Goal: Transaction & Acquisition: Book appointment/travel/reservation

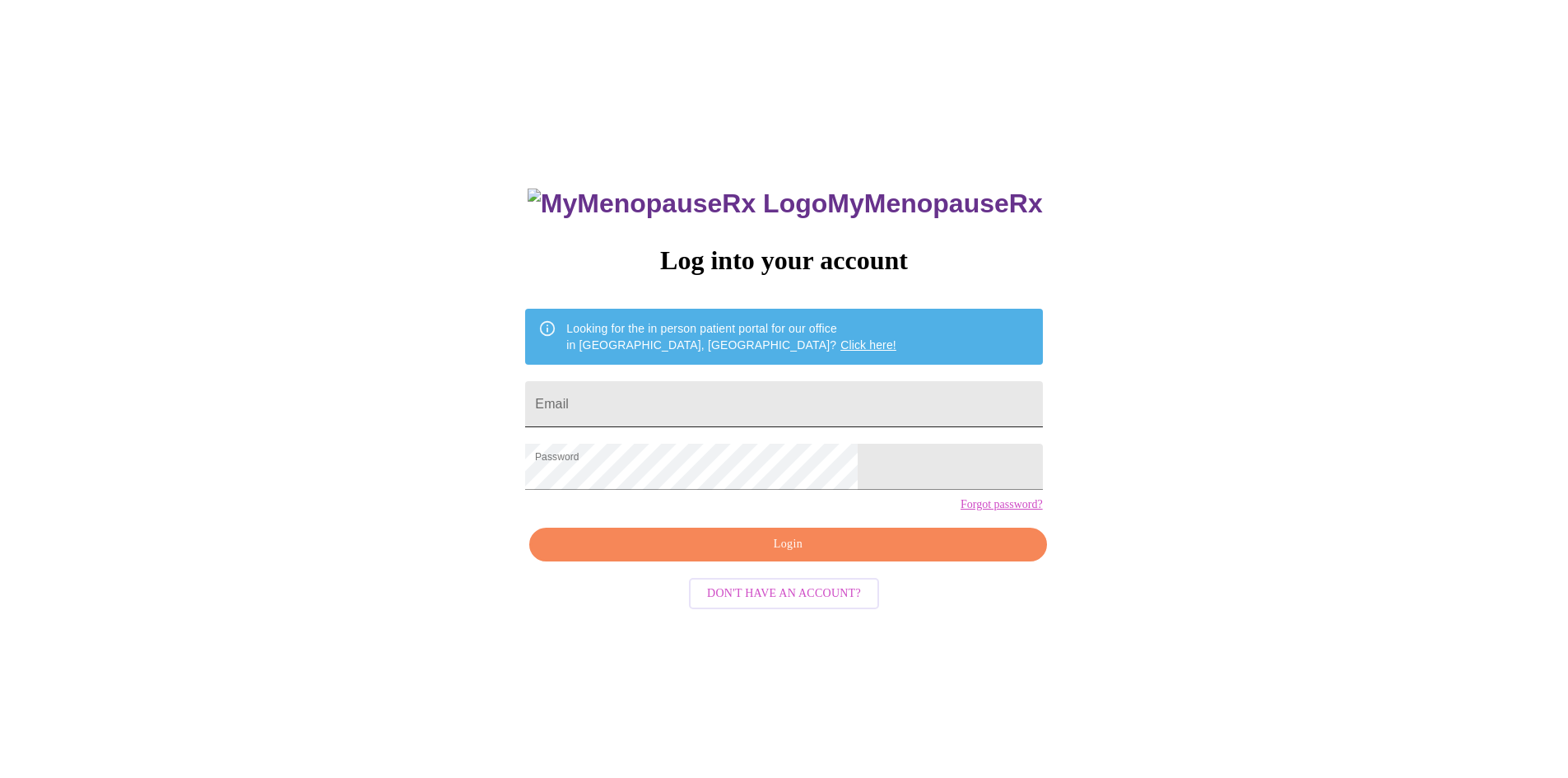
click at [711, 385] on input "Email" at bounding box center [784, 404] width 517 height 46
type input "[EMAIL_ADDRESS][PERSON_NAME][DOMAIN_NAME]"
click at [783, 554] on span "Login" at bounding box center [787, 544] width 479 height 21
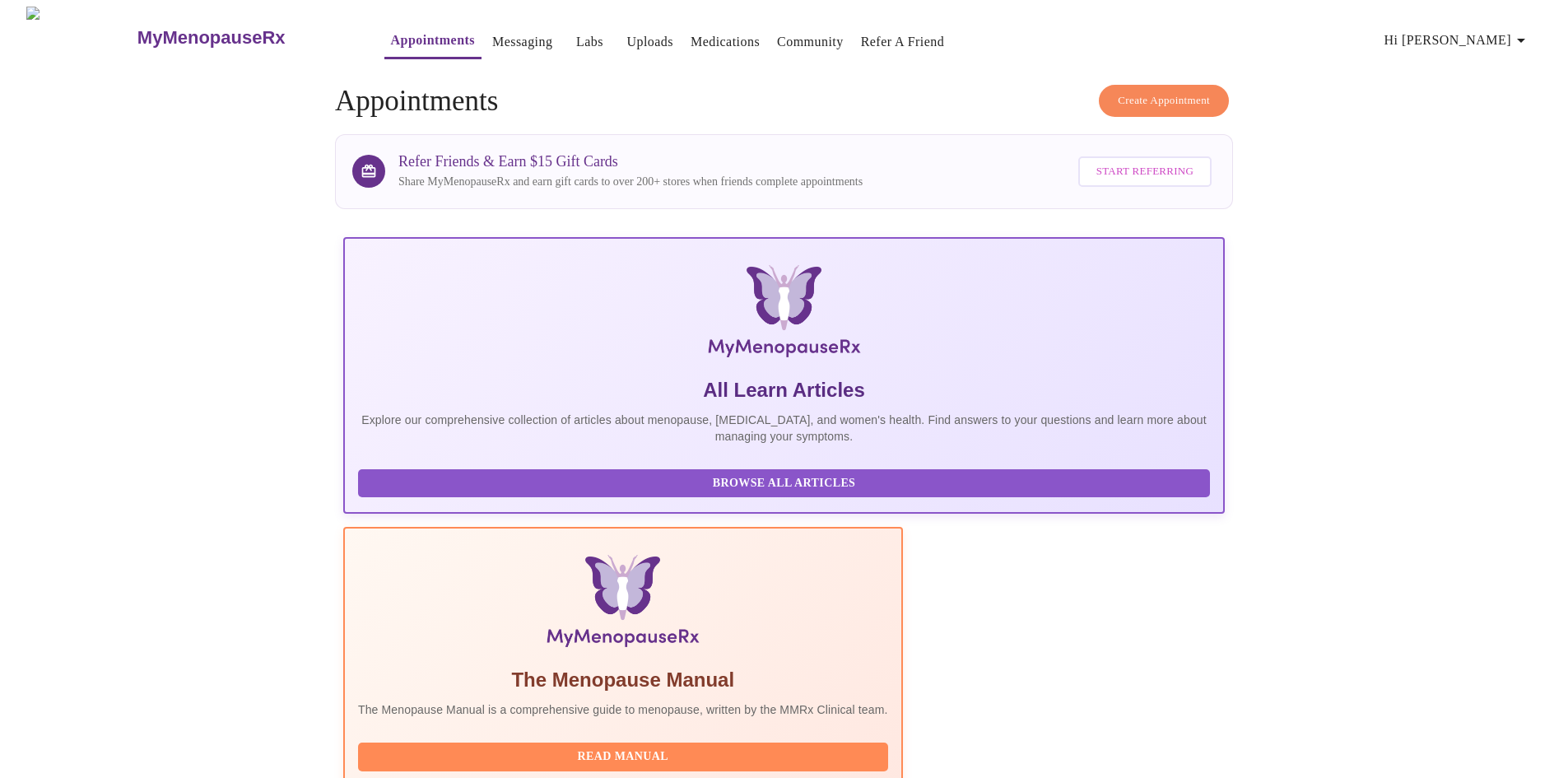
click at [1167, 95] on span "Create Appointment" at bounding box center [1164, 101] width 92 height 19
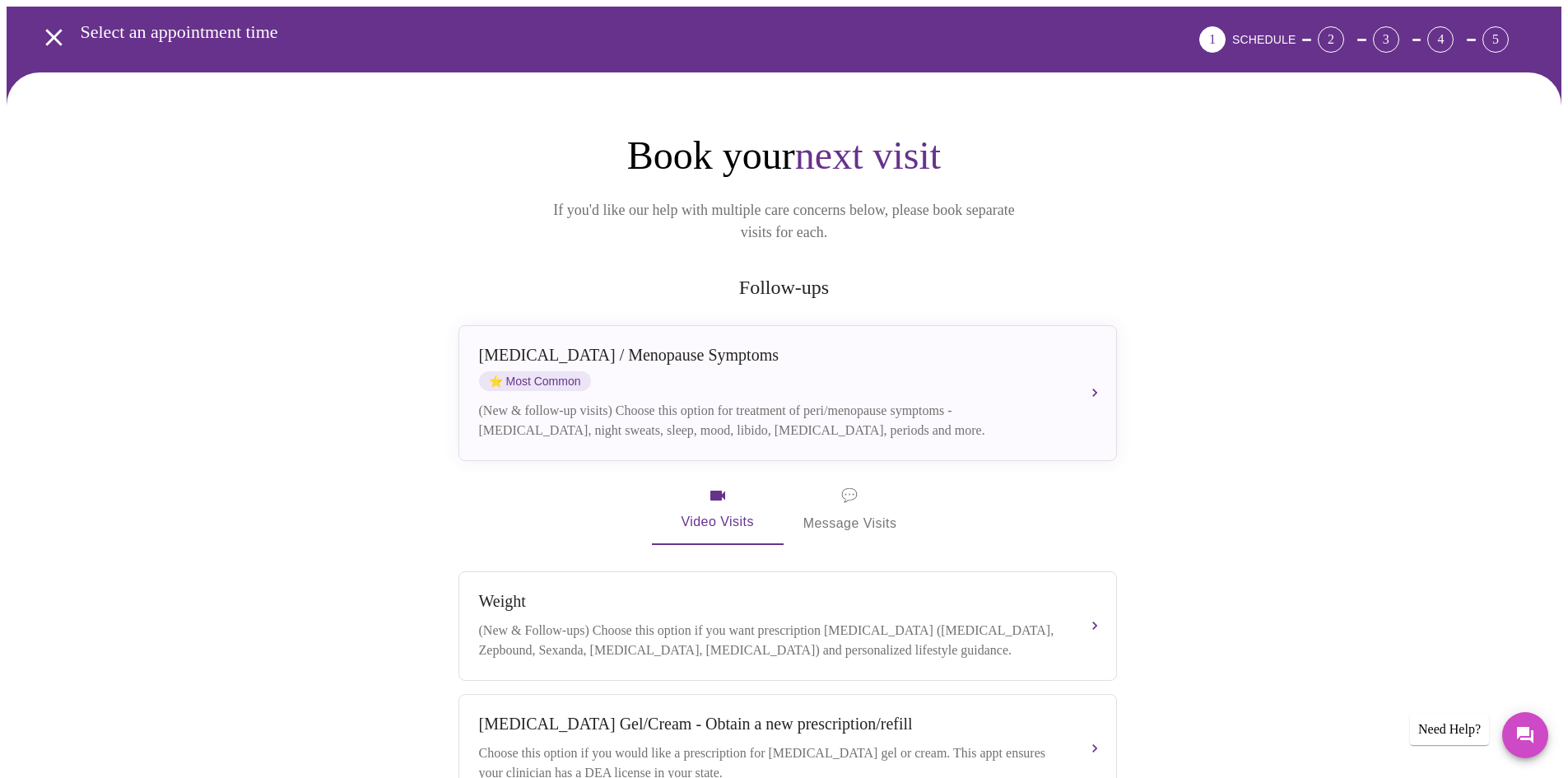
scroll to position [165, 0]
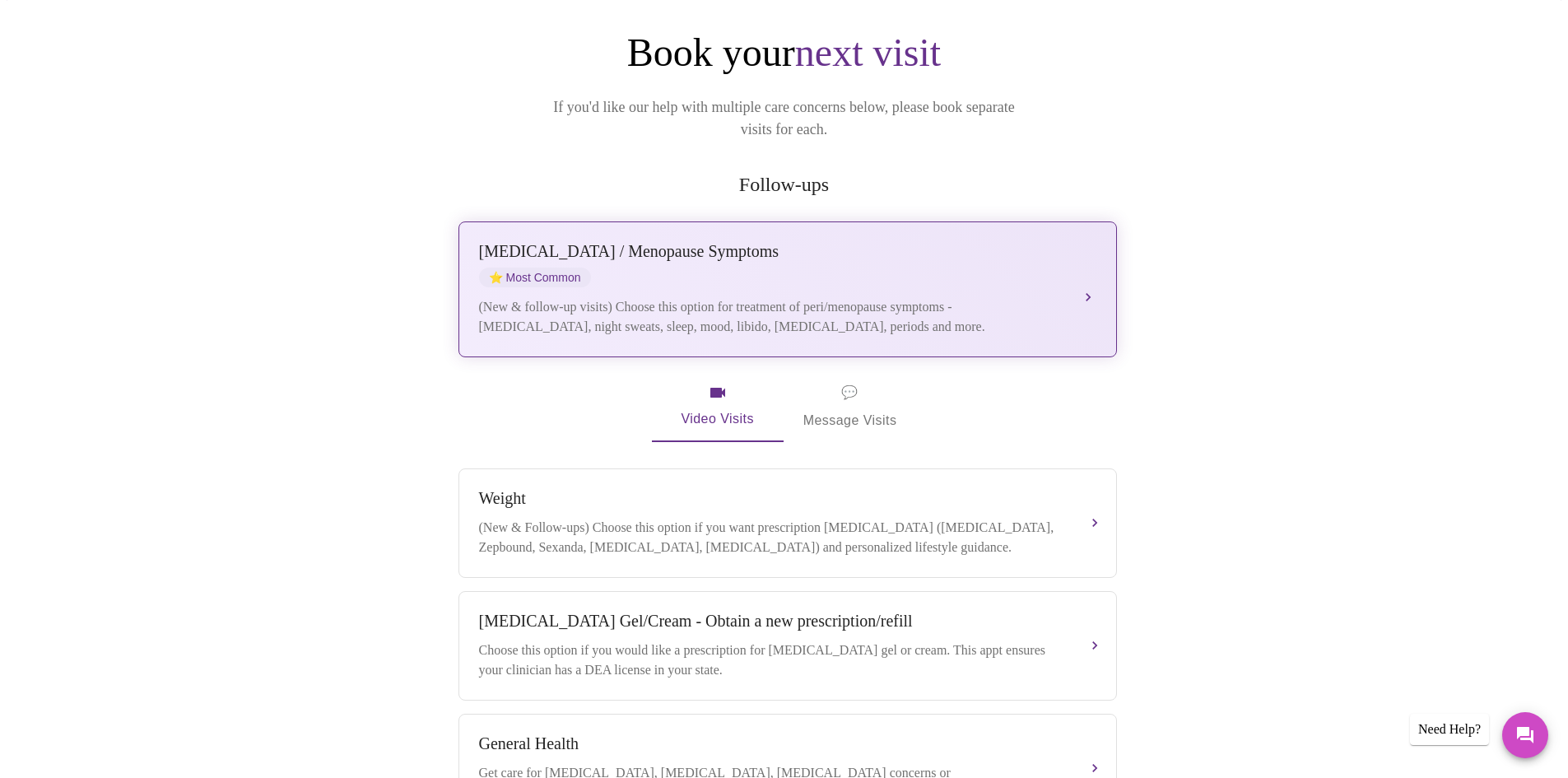
click at [964, 297] on div "(New & follow-up visits) Choose this option for treatment of peri/menopause sym…" at bounding box center [771, 316] width 584 height 39
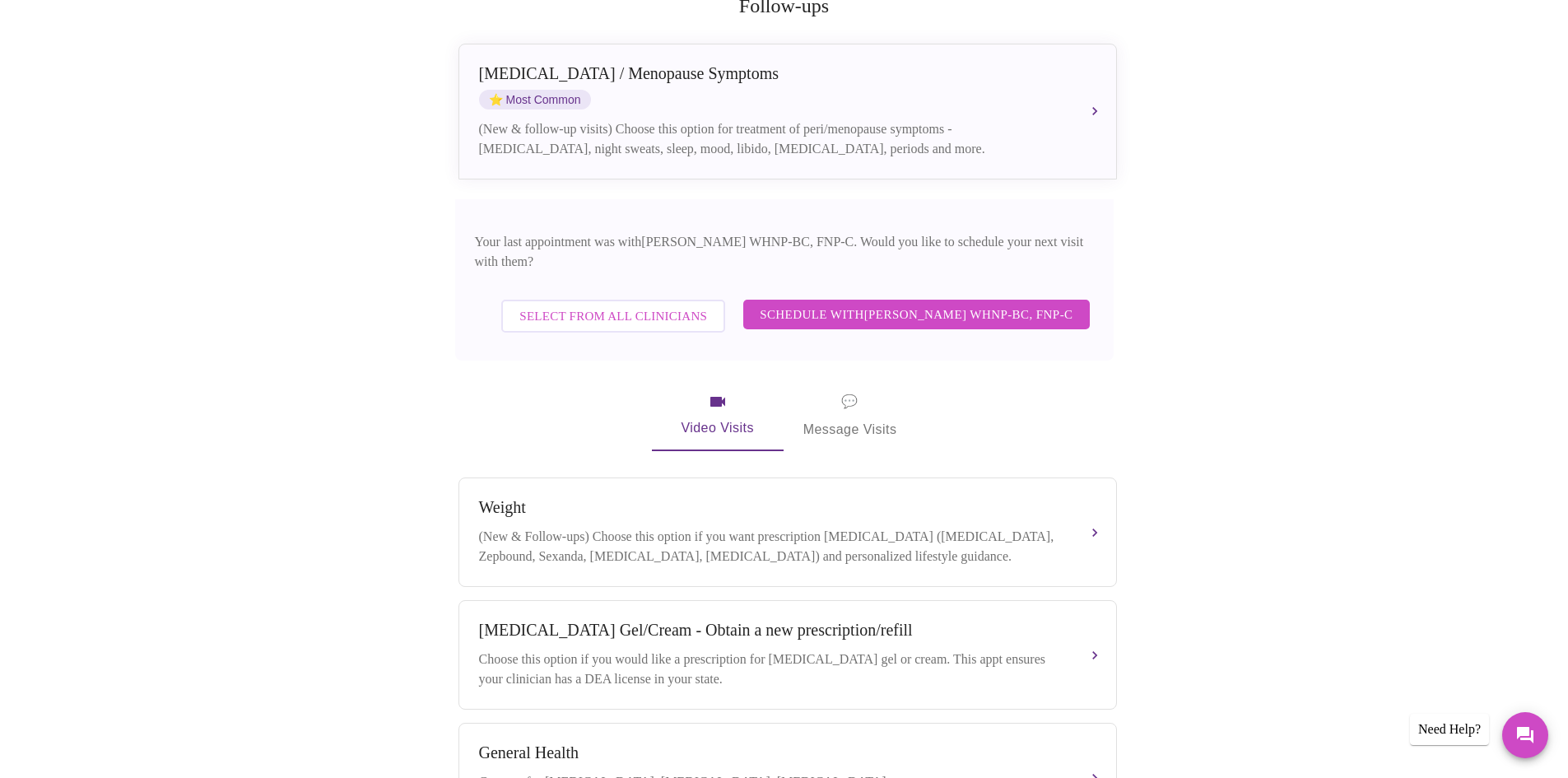
scroll to position [412, 0]
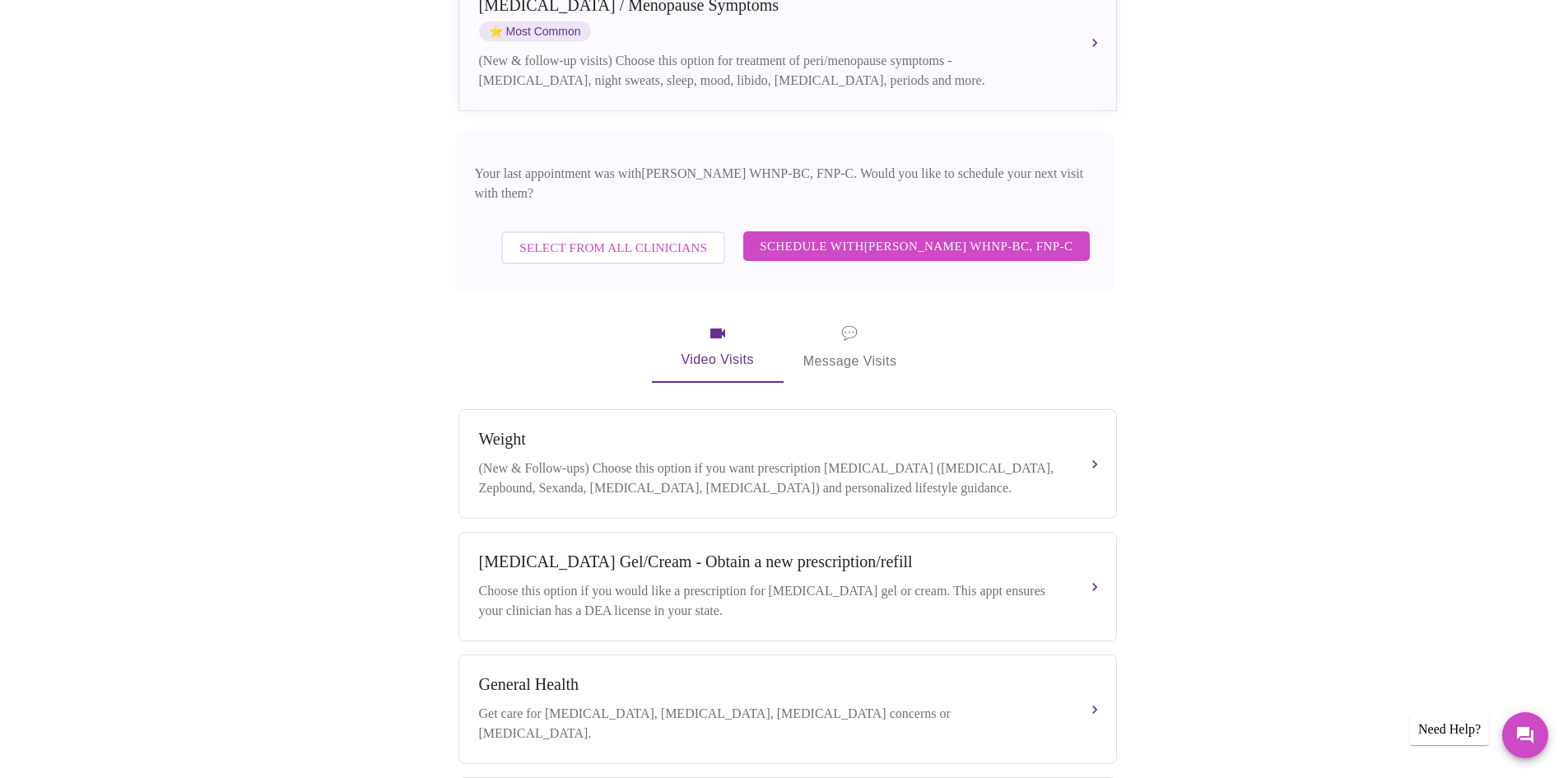
click at [934, 235] on span "Schedule with [PERSON_NAME] WHNP-BC, FNP-C" at bounding box center [916, 245] width 313 height 22
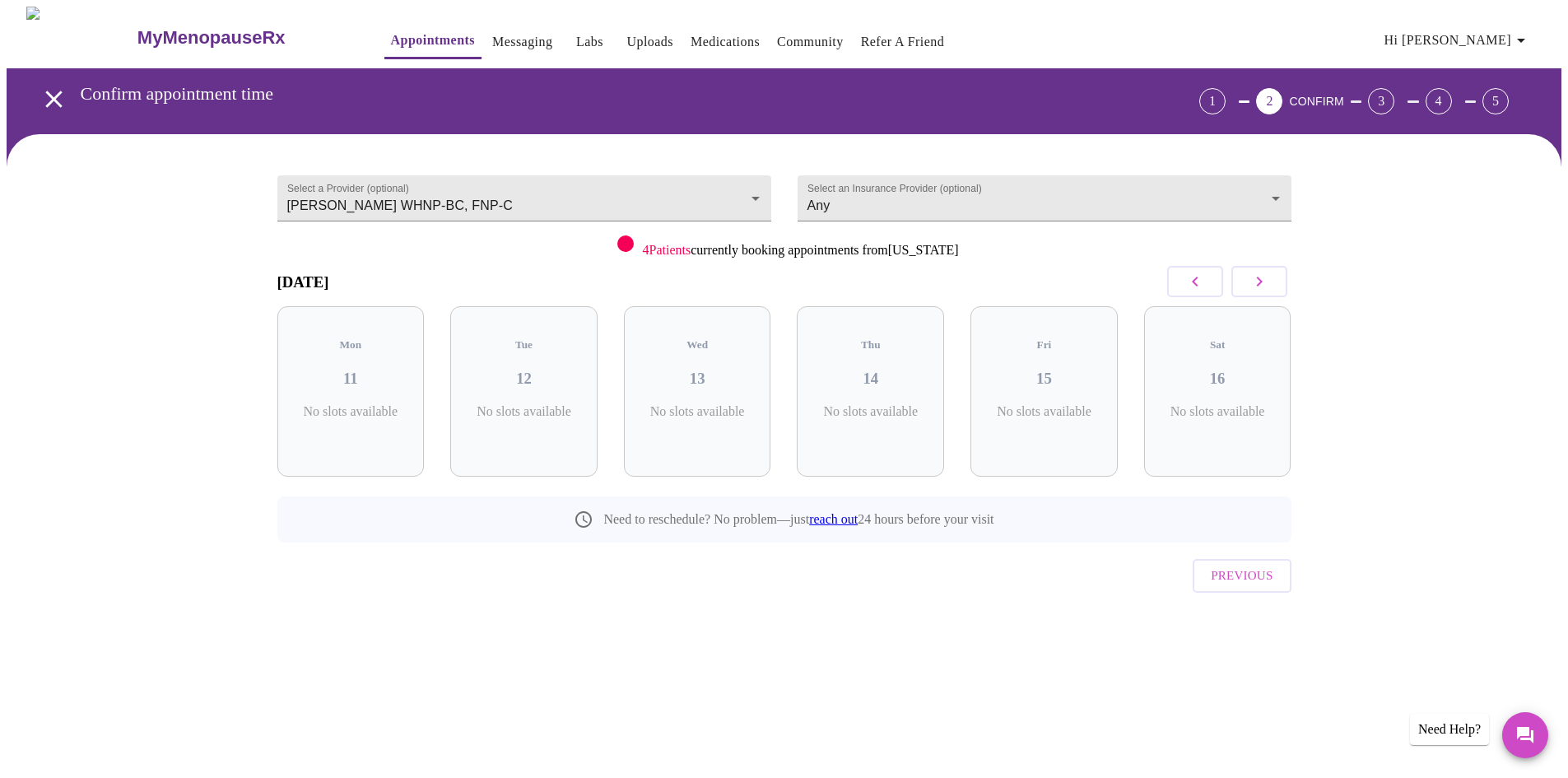
scroll to position [0, 0]
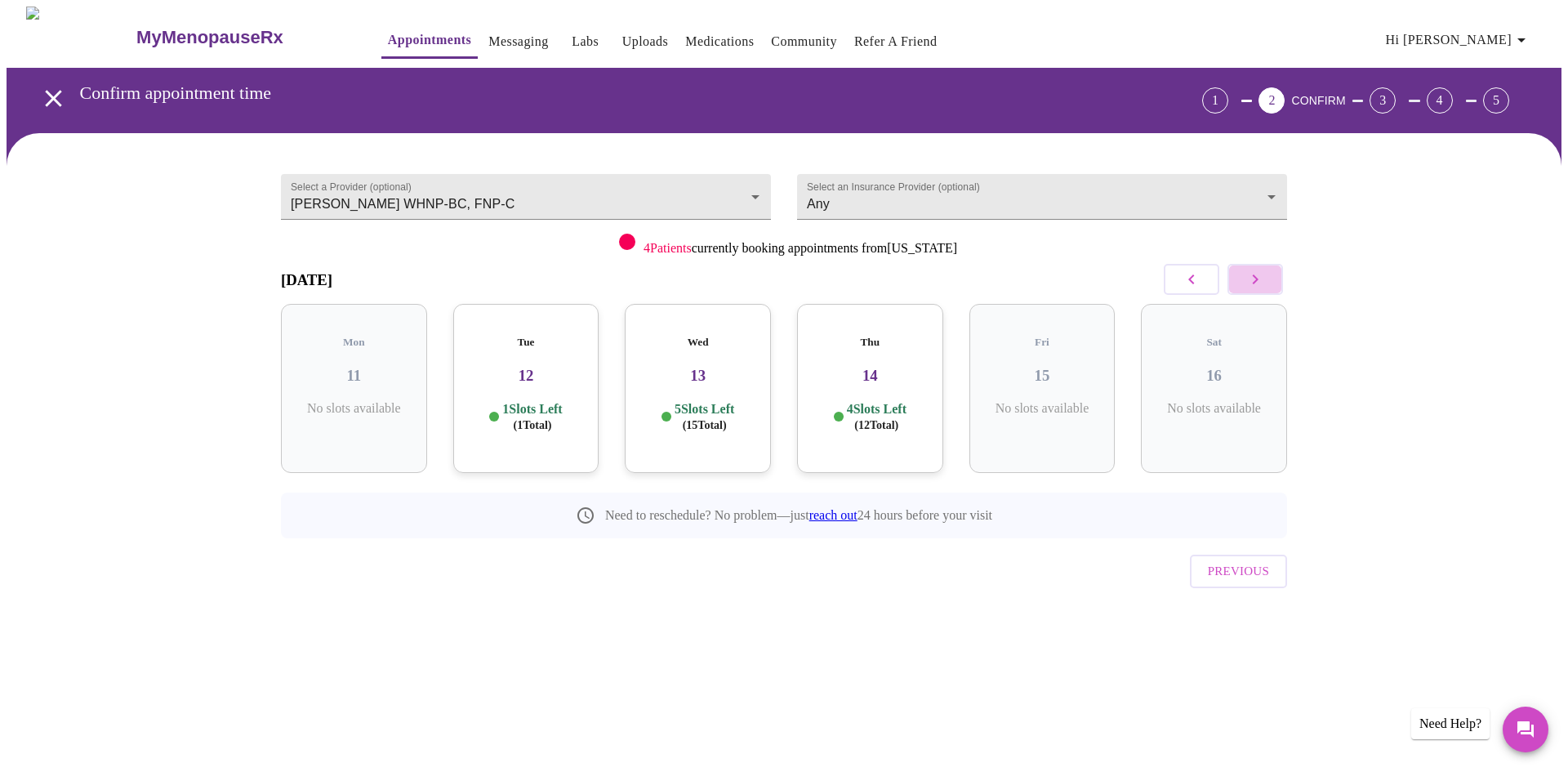
click at [1256, 281] on icon "button" at bounding box center [1255, 279] width 6 height 10
click at [1255, 281] on icon "button" at bounding box center [1255, 279] width 20 height 20
click at [1256, 281] on icon "button" at bounding box center [1255, 279] width 6 height 10
click at [1255, 281] on icon "button" at bounding box center [1255, 279] width 20 height 20
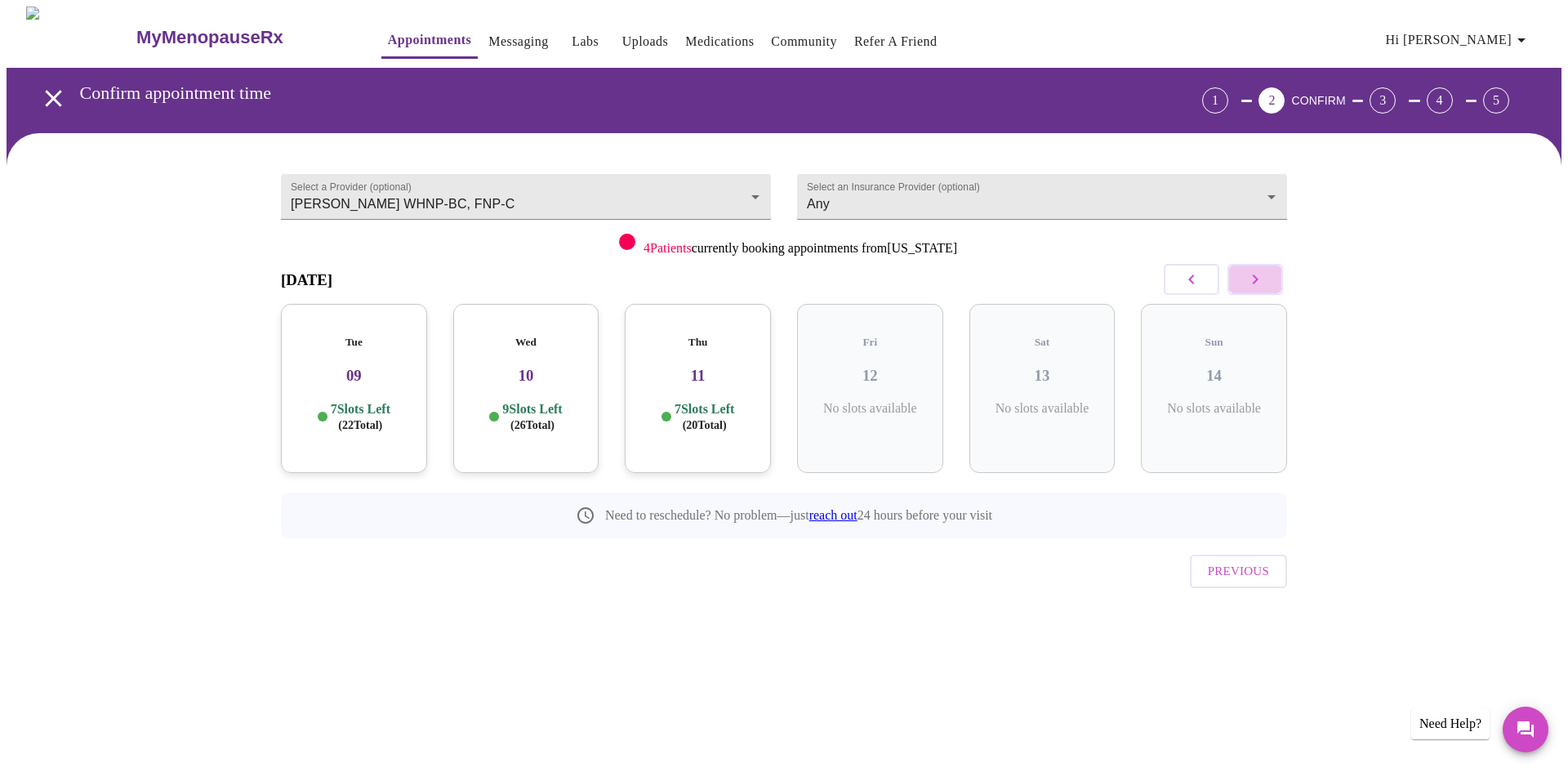
click at [1255, 281] on icon "button" at bounding box center [1255, 279] width 20 height 20
click at [1256, 281] on icon "button" at bounding box center [1255, 279] width 20 height 20
click at [1256, 281] on icon "button" at bounding box center [1255, 279] width 6 height 10
click at [1250, 284] on icon "button" at bounding box center [1255, 279] width 20 height 20
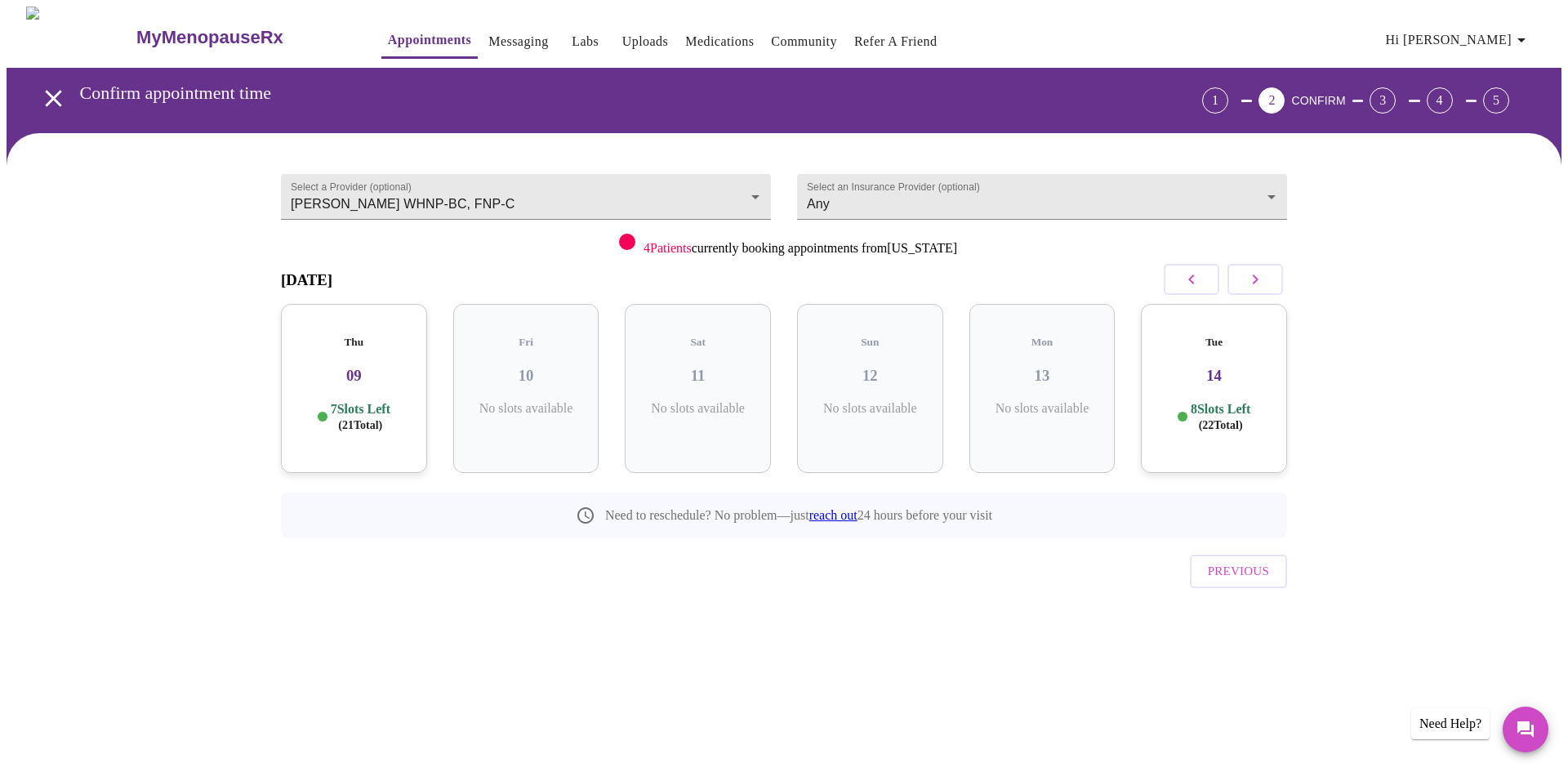
click at [1195, 284] on icon "button" at bounding box center [1191, 279] width 20 height 20
click at [1026, 374] on div "Tue 07 8 Slots Left ( 22 Total)" at bounding box center [1041, 388] width 146 height 169
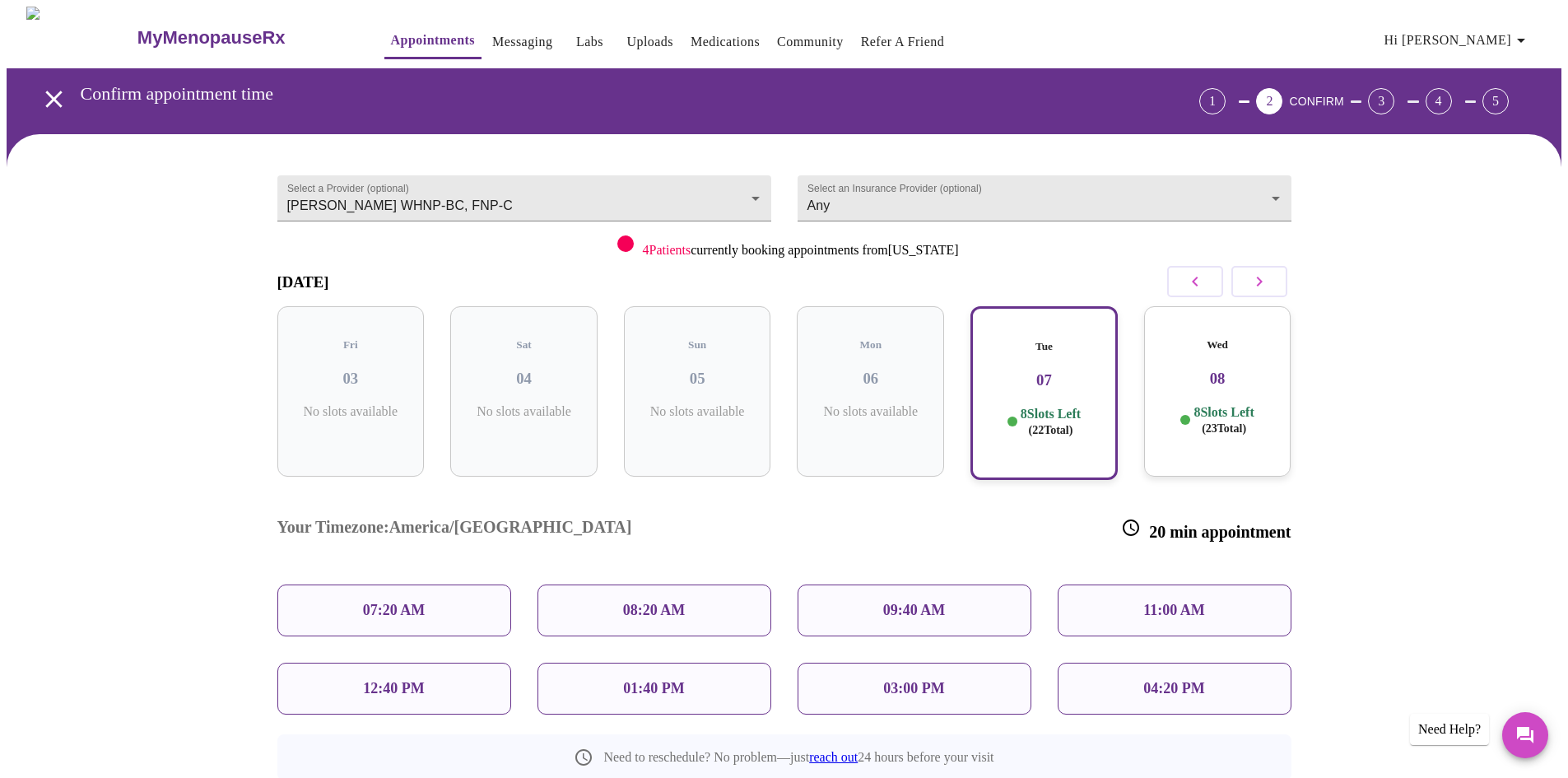
click at [1238, 404] on p "8 Slots Left ( 23 Total)" at bounding box center [1224, 420] width 60 height 32
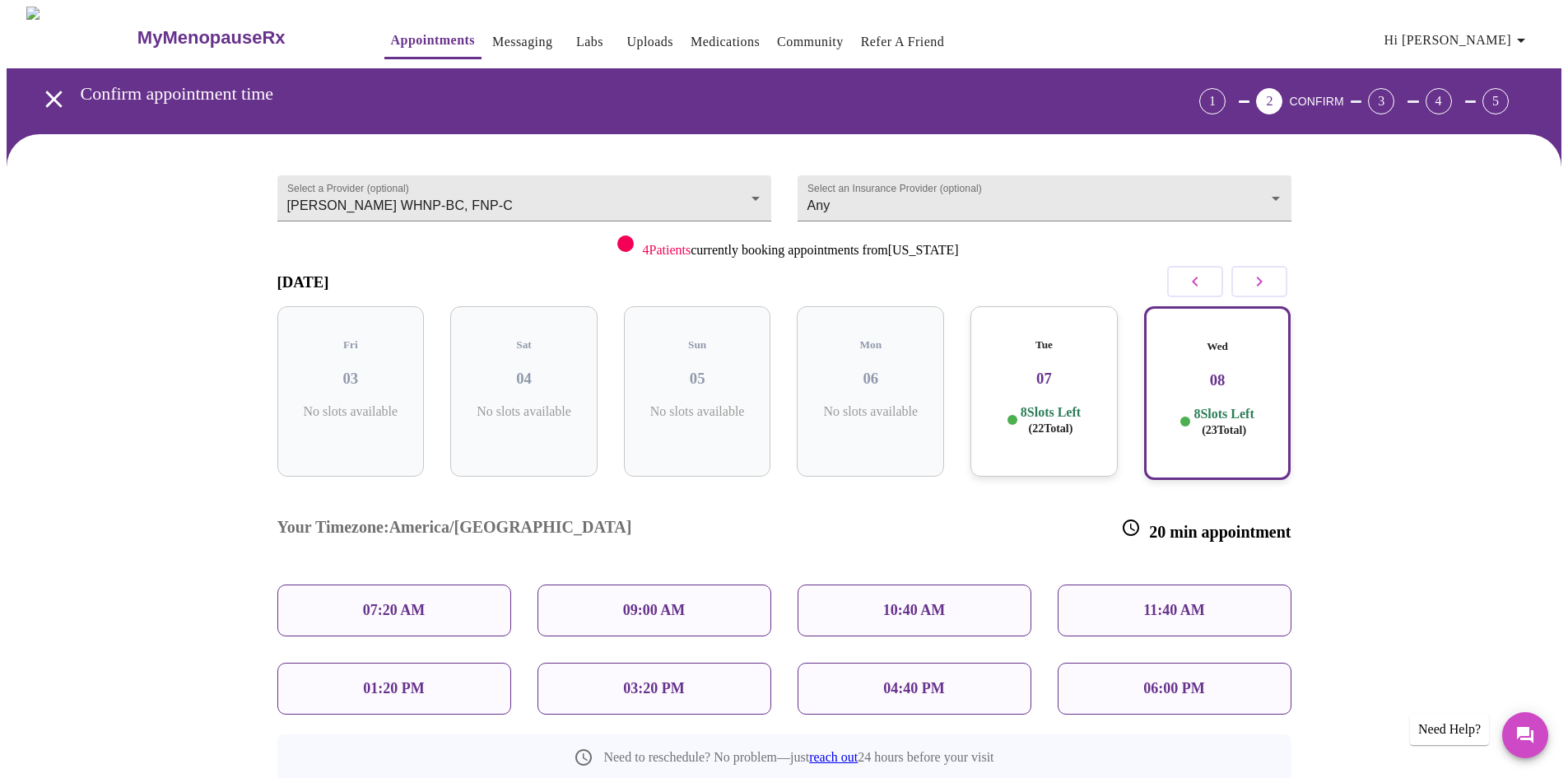
click at [392, 680] on p "01:20 PM" at bounding box center [393, 688] width 61 height 17
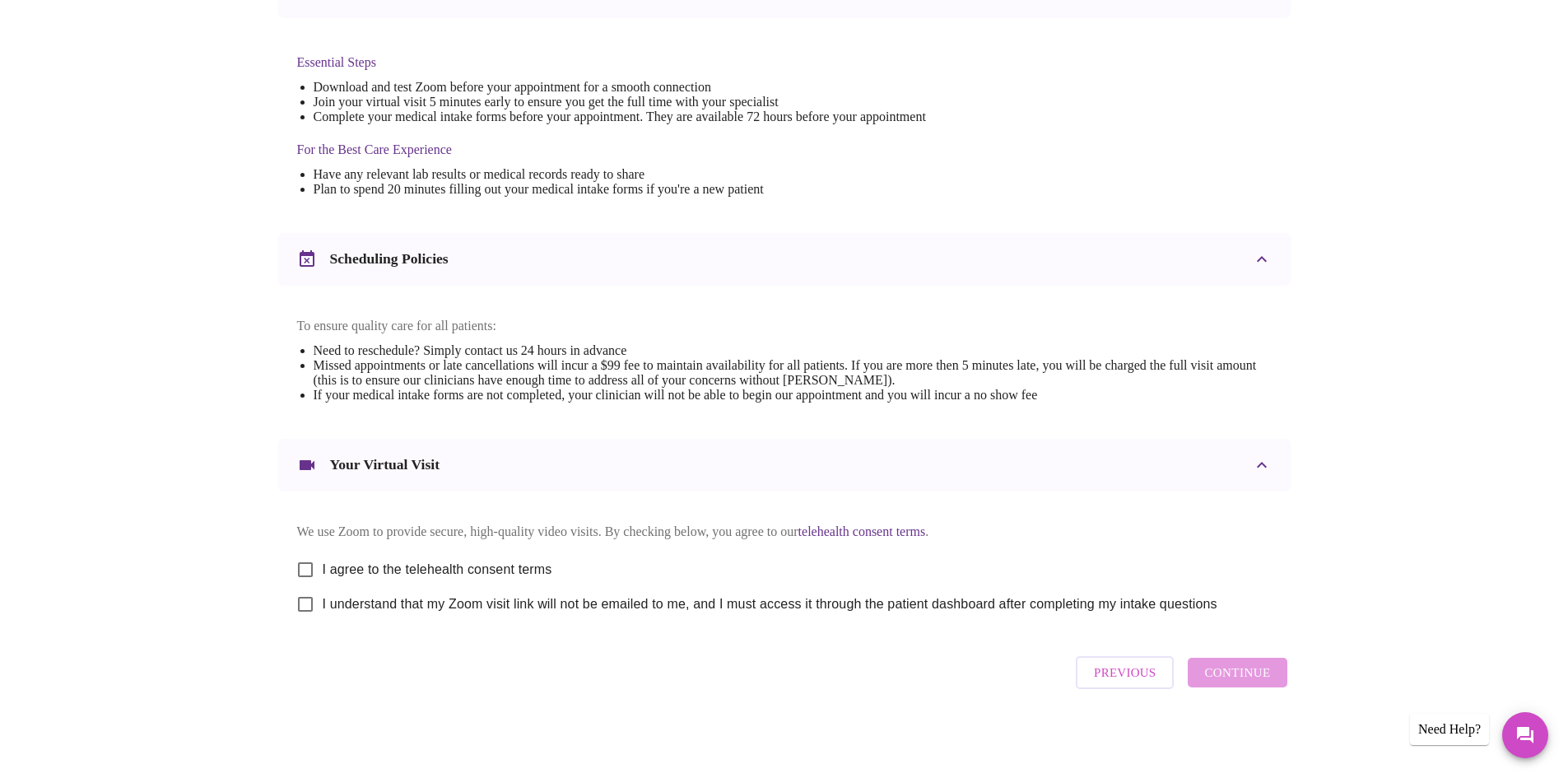
scroll to position [416, 0]
click at [304, 562] on input "I agree to the telehealth consent terms" at bounding box center [305, 569] width 35 height 35
checkbox input "true"
click at [311, 602] on input "I understand that my Zoom visit link will not be emailed to me, and I must acce…" at bounding box center [305, 604] width 35 height 35
checkbox input "true"
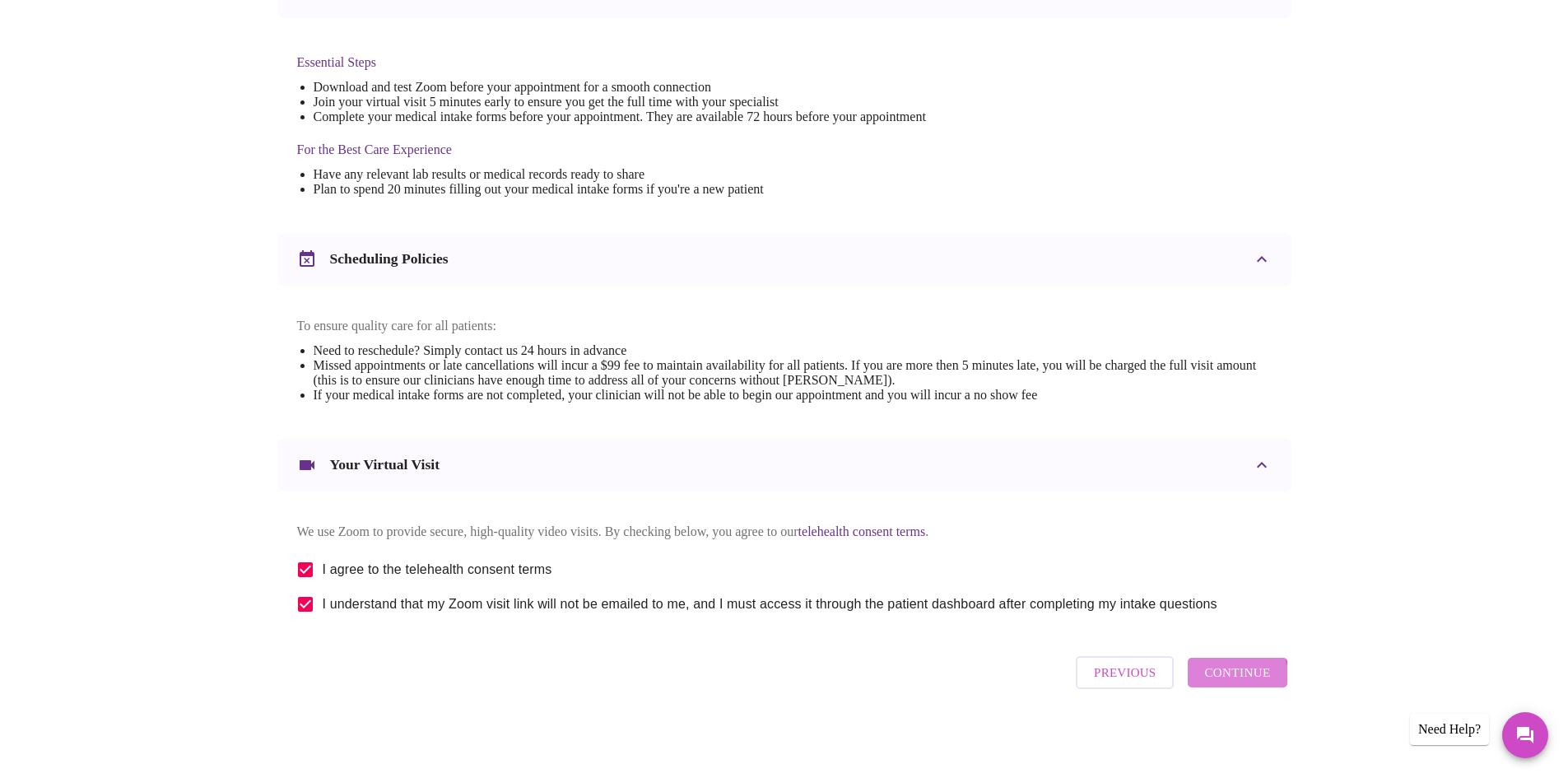
click at [1235, 683] on span "Continue" at bounding box center [1237, 672] width 66 height 22
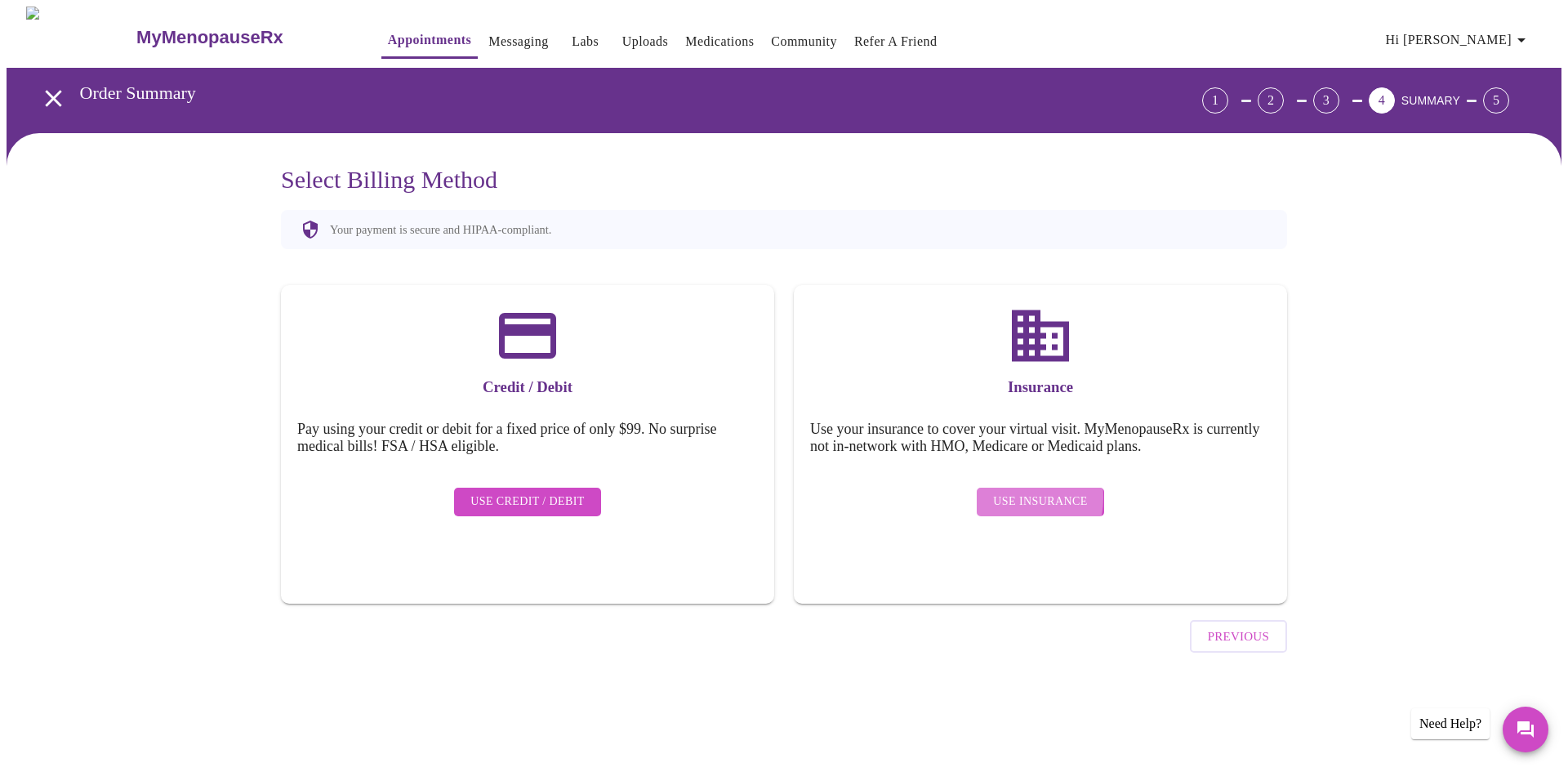
click at [1016, 491] on span "Use Insurance" at bounding box center [1039, 502] width 94 height 20
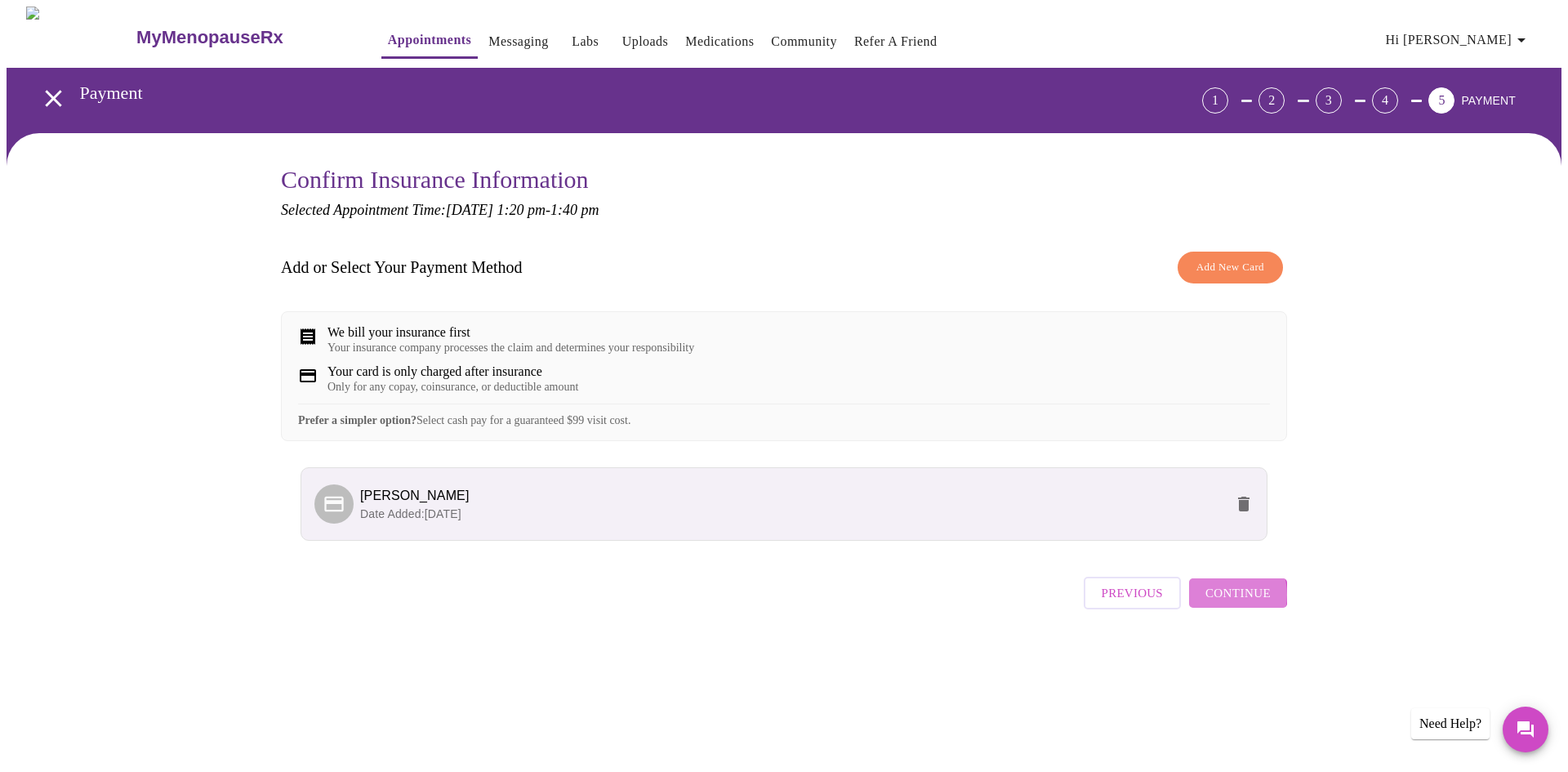
click at [1223, 604] on span "Continue" at bounding box center [1237, 593] width 65 height 21
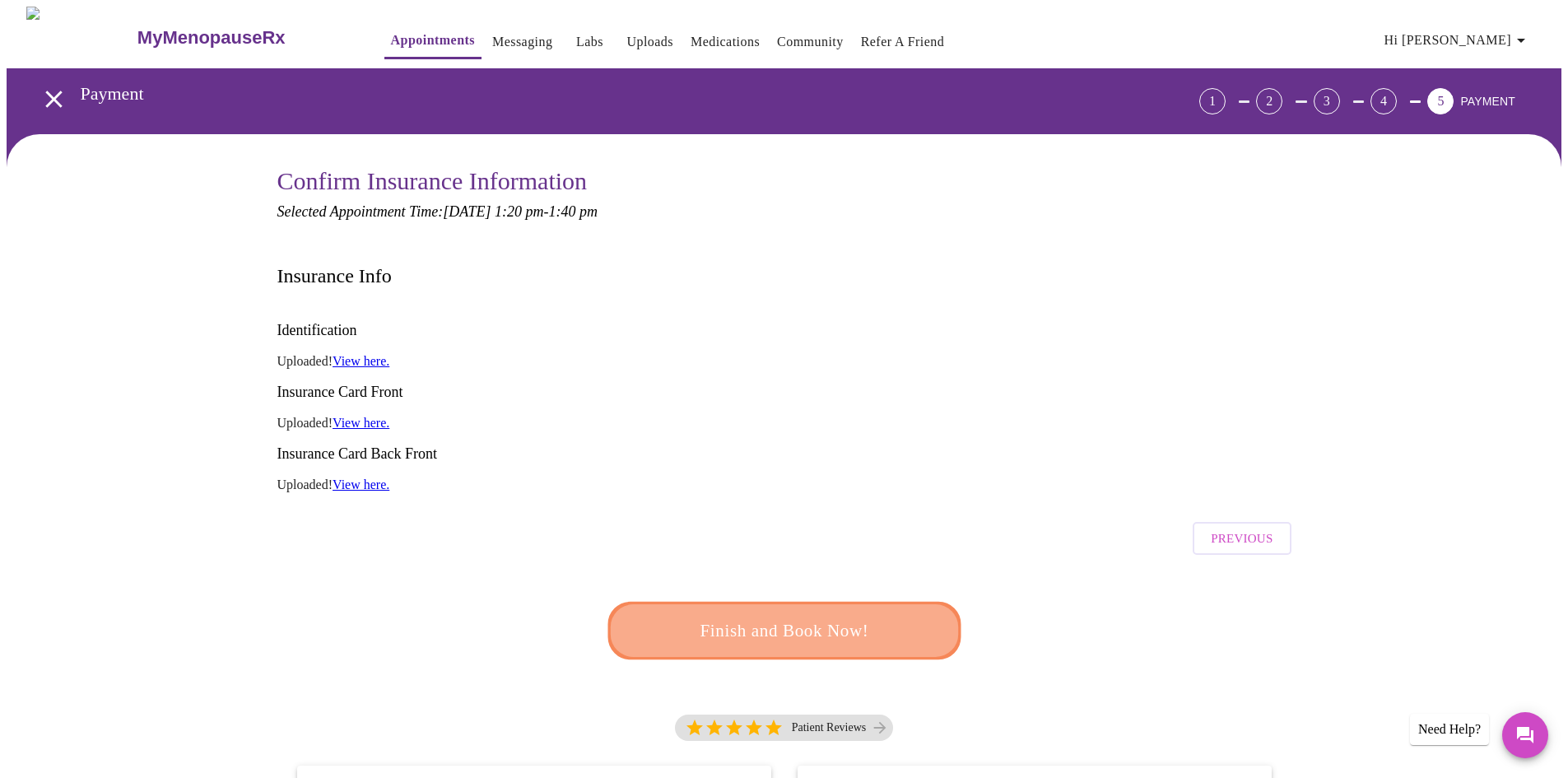
click at [789, 615] on span "Finish and Book Now!" at bounding box center [784, 631] width 319 height 32
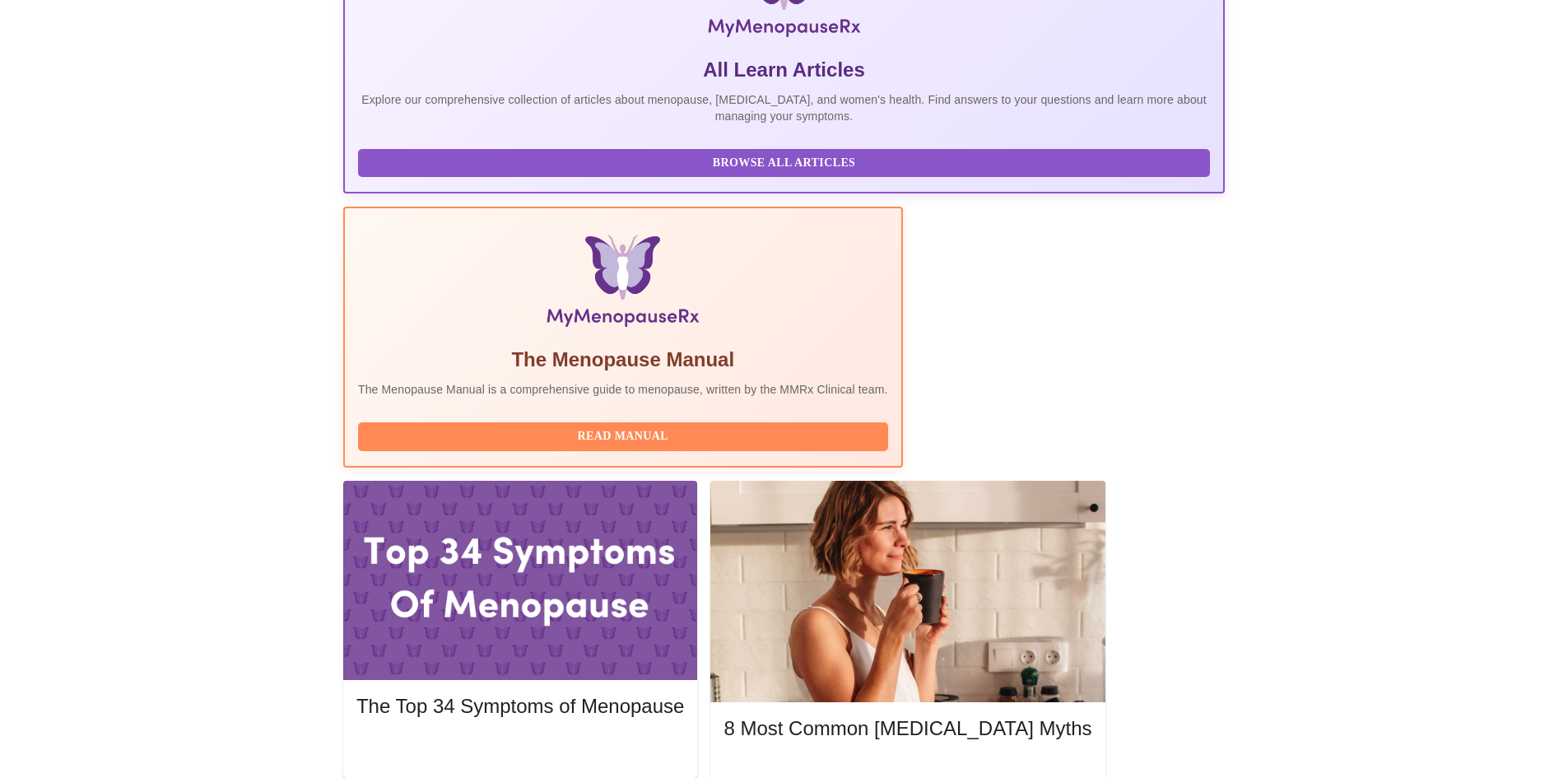
scroll to position [181, 0]
